Goal: Check status: Check status

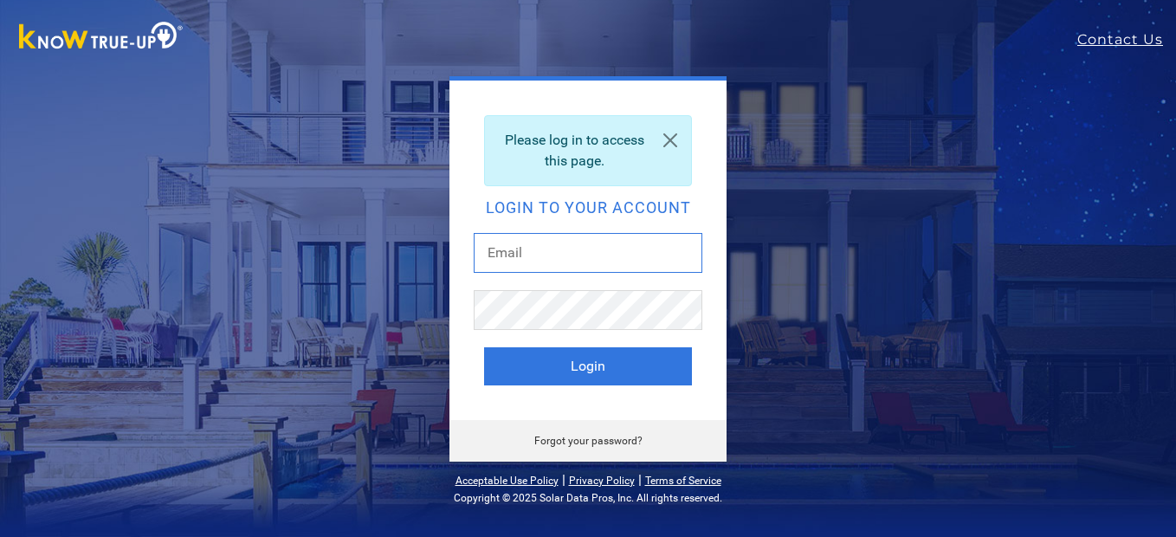
click at [571, 261] on input "text" at bounding box center [588, 253] width 229 height 40
click at [570, 261] on input "text" at bounding box center [588, 253] width 229 height 40
type input "beardad@att.net"
click at [484, 347] on button "Login" at bounding box center [588, 366] width 208 height 38
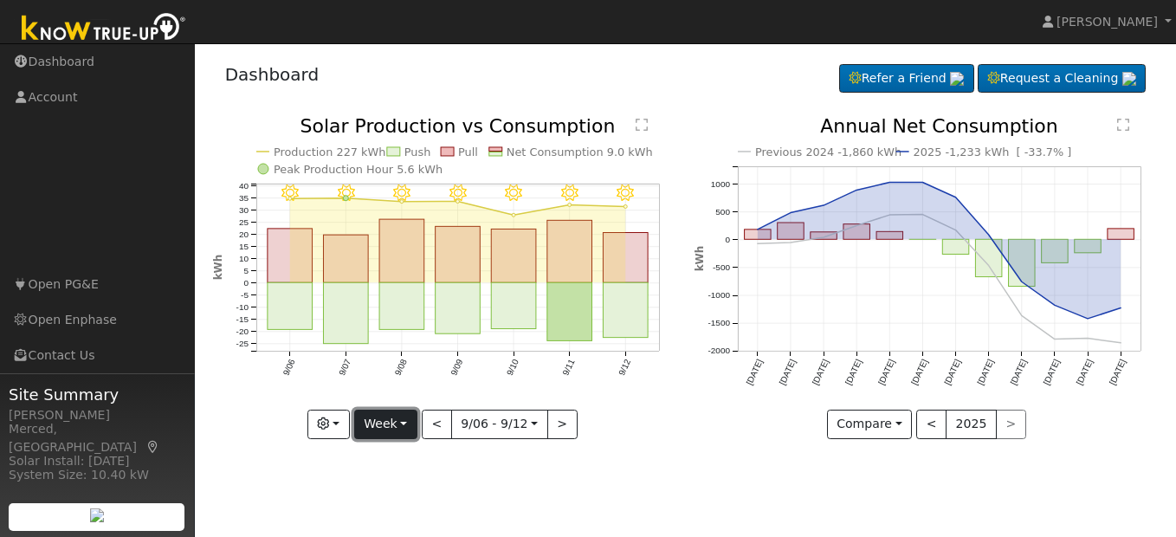
click at [403, 424] on button "Week" at bounding box center [385, 423] width 63 height 29
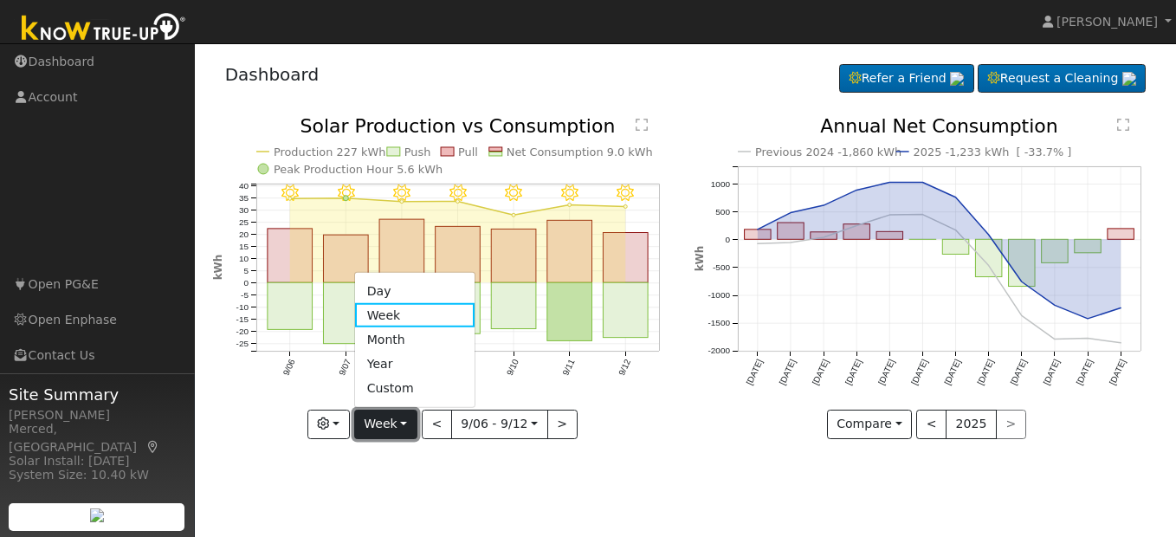
click at [403, 424] on button "Week" at bounding box center [385, 423] width 63 height 29
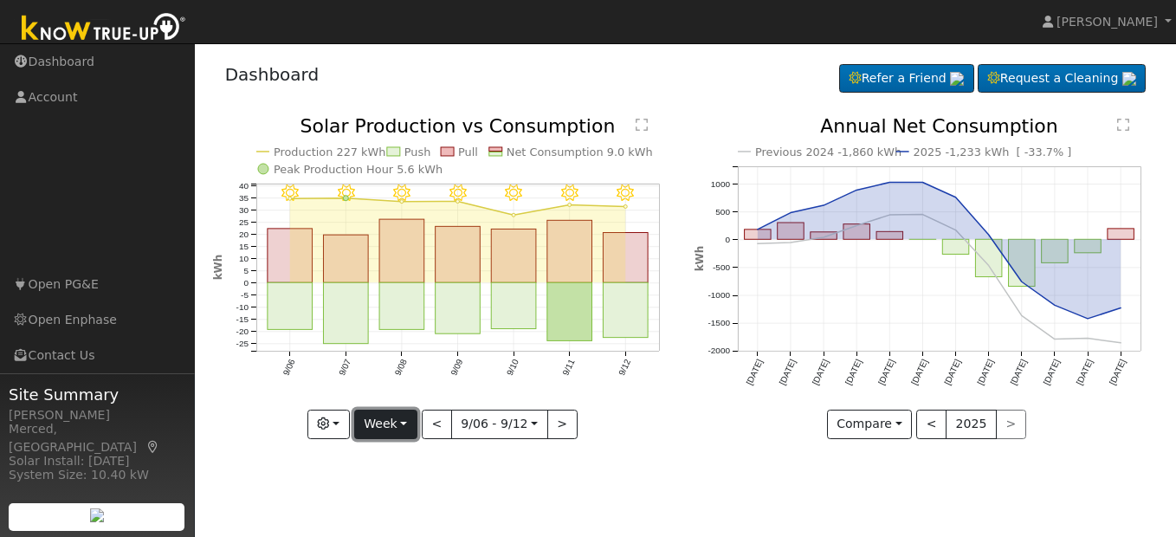
click at [405, 422] on button "Week" at bounding box center [385, 423] width 63 height 29
click at [403, 421] on button "Week" at bounding box center [385, 423] width 63 height 29
click at [400, 421] on button "Week" at bounding box center [385, 423] width 63 height 29
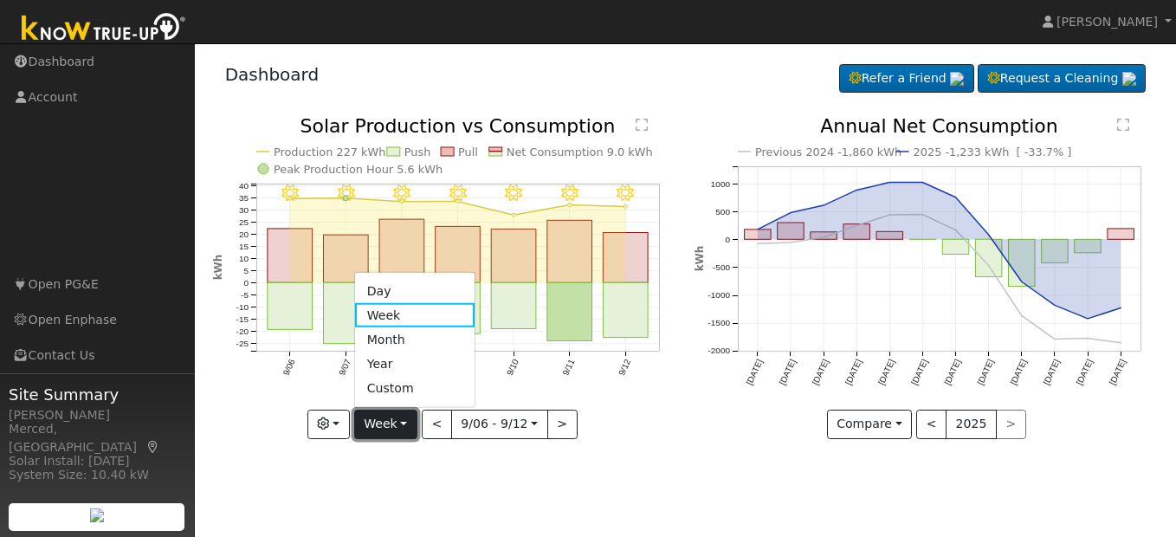
click at [400, 421] on button "Week" at bounding box center [385, 423] width 63 height 29
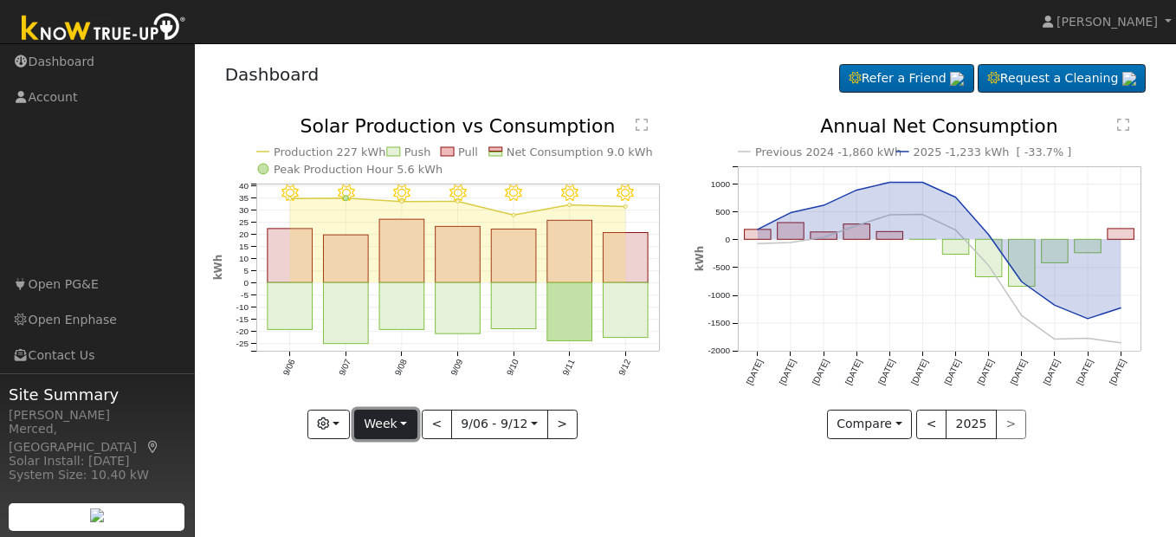
click at [400, 421] on button "Week" at bounding box center [385, 423] width 63 height 29
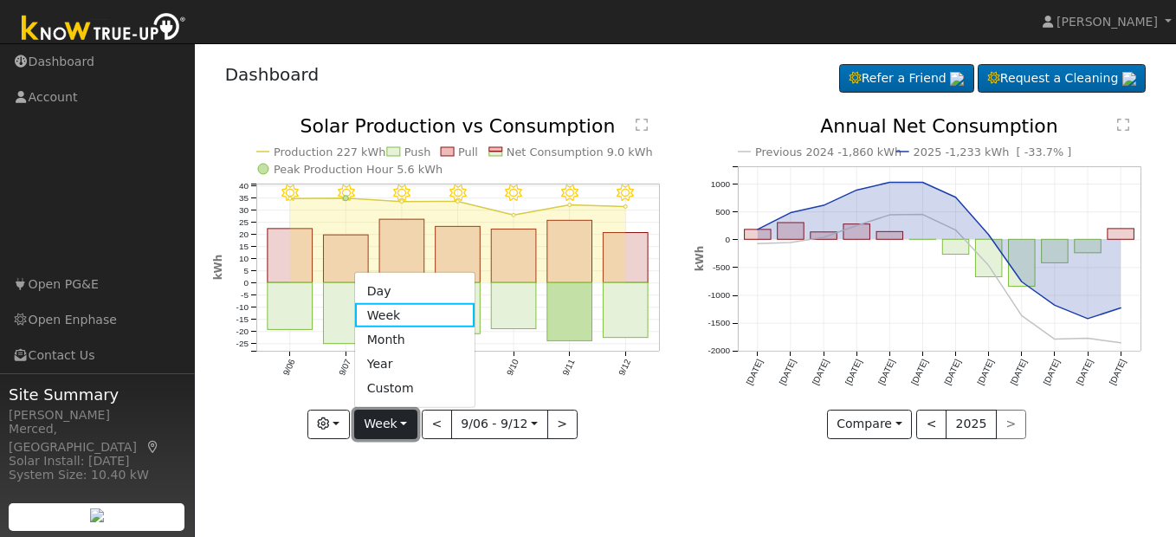
click at [400, 421] on button "Week" at bounding box center [385, 423] width 63 height 29
click at [399, 341] on link "Month" at bounding box center [415, 339] width 120 height 24
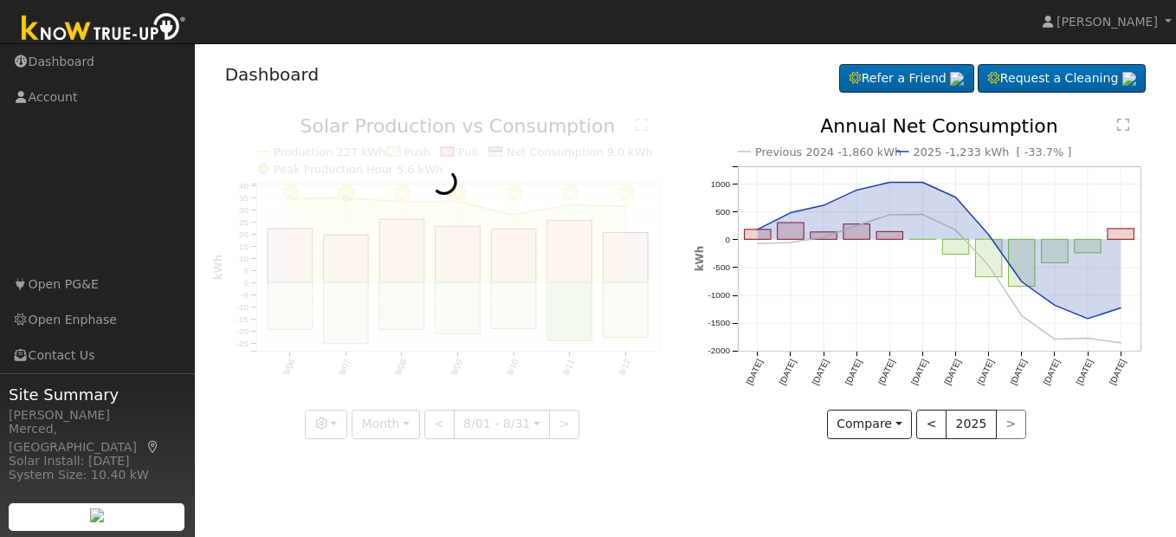
click at [399, 341] on div at bounding box center [444, 278] width 463 height 322
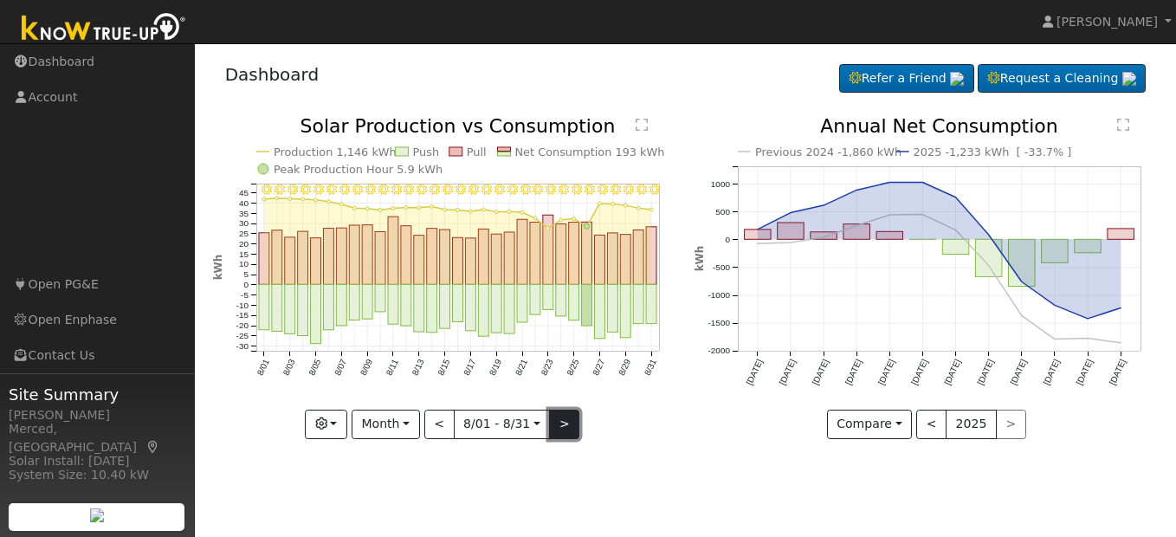
click at [573, 422] on button ">" at bounding box center [564, 423] width 30 height 29
type input "[DATE]"
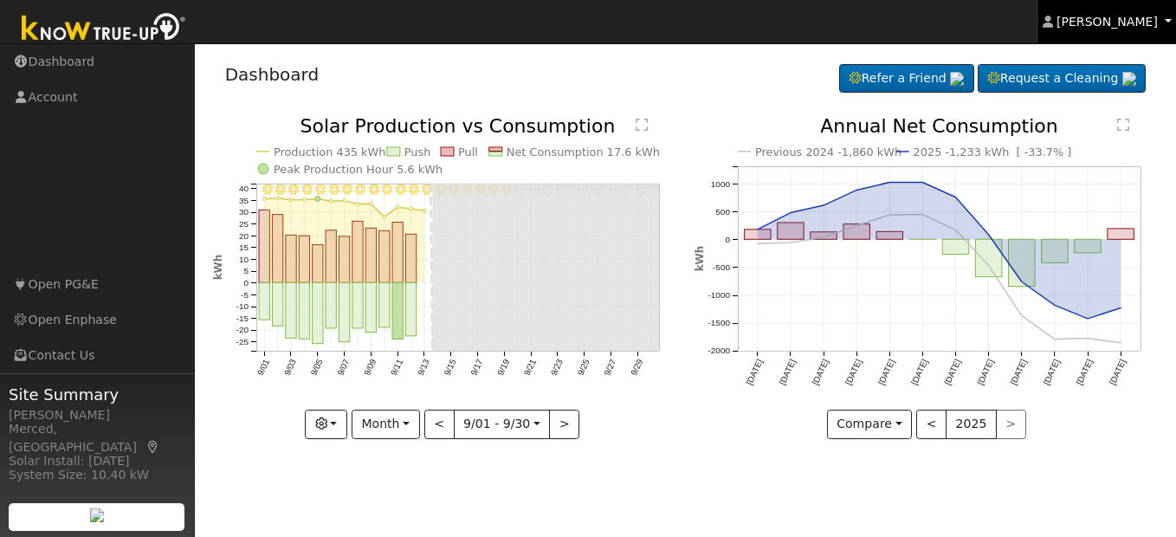
click at [1096, 32] on link "[PERSON_NAME]" at bounding box center [1107, 21] width 139 height 43
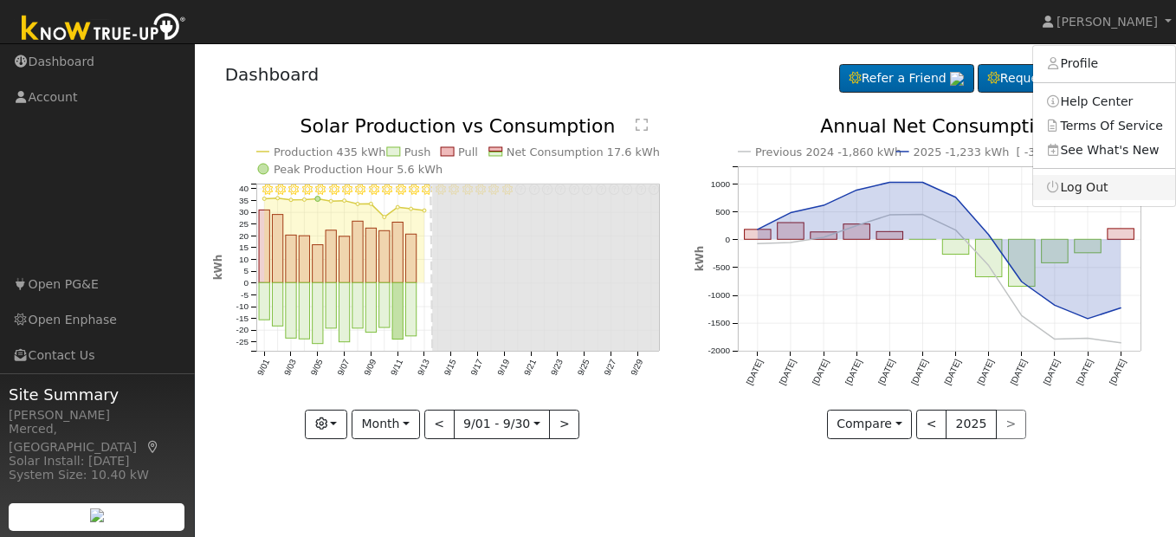
click at [1086, 191] on link "Log Out" at bounding box center [1104, 187] width 142 height 24
